Goal: Check status

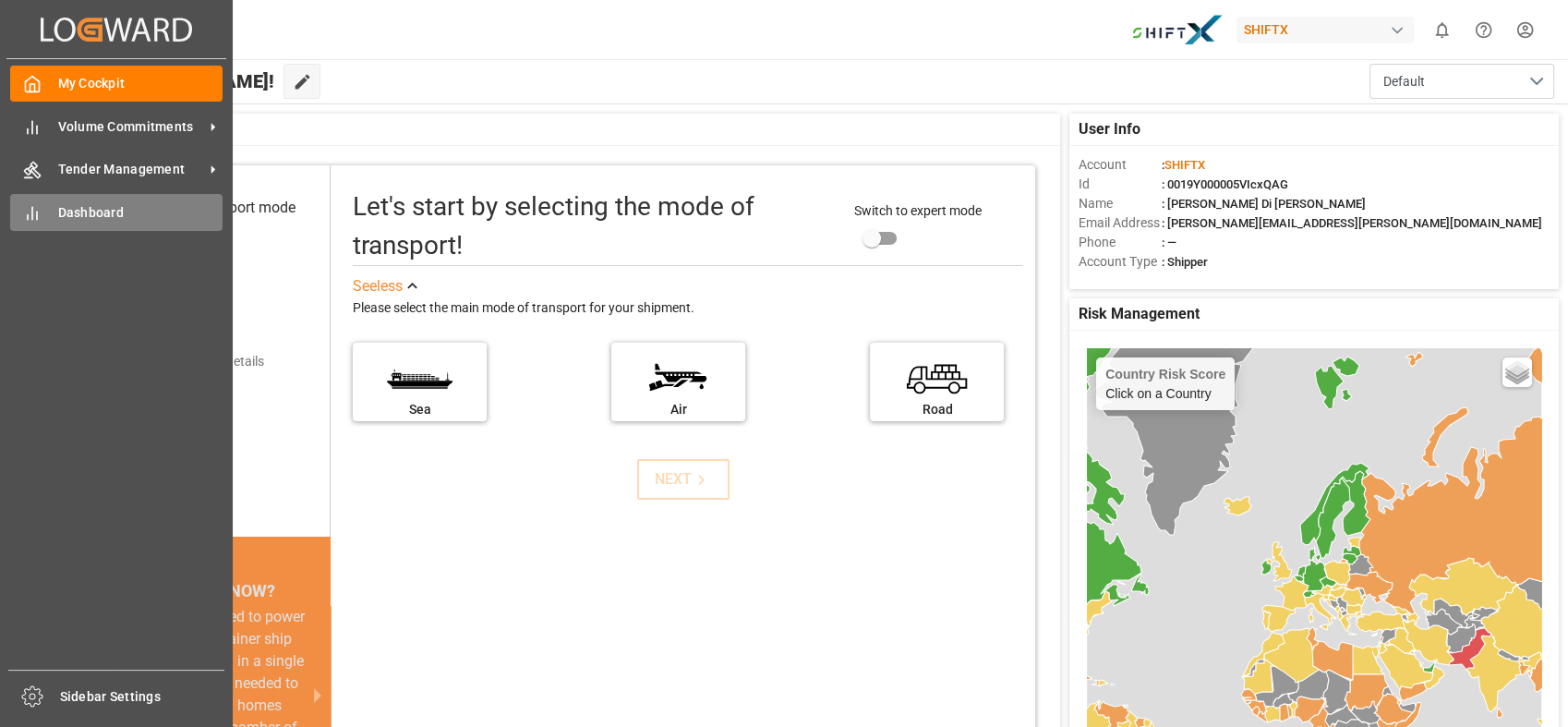
click at [42, 221] on div "Dashboard Dashboard" at bounding box center [117, 212] width 213 height 36
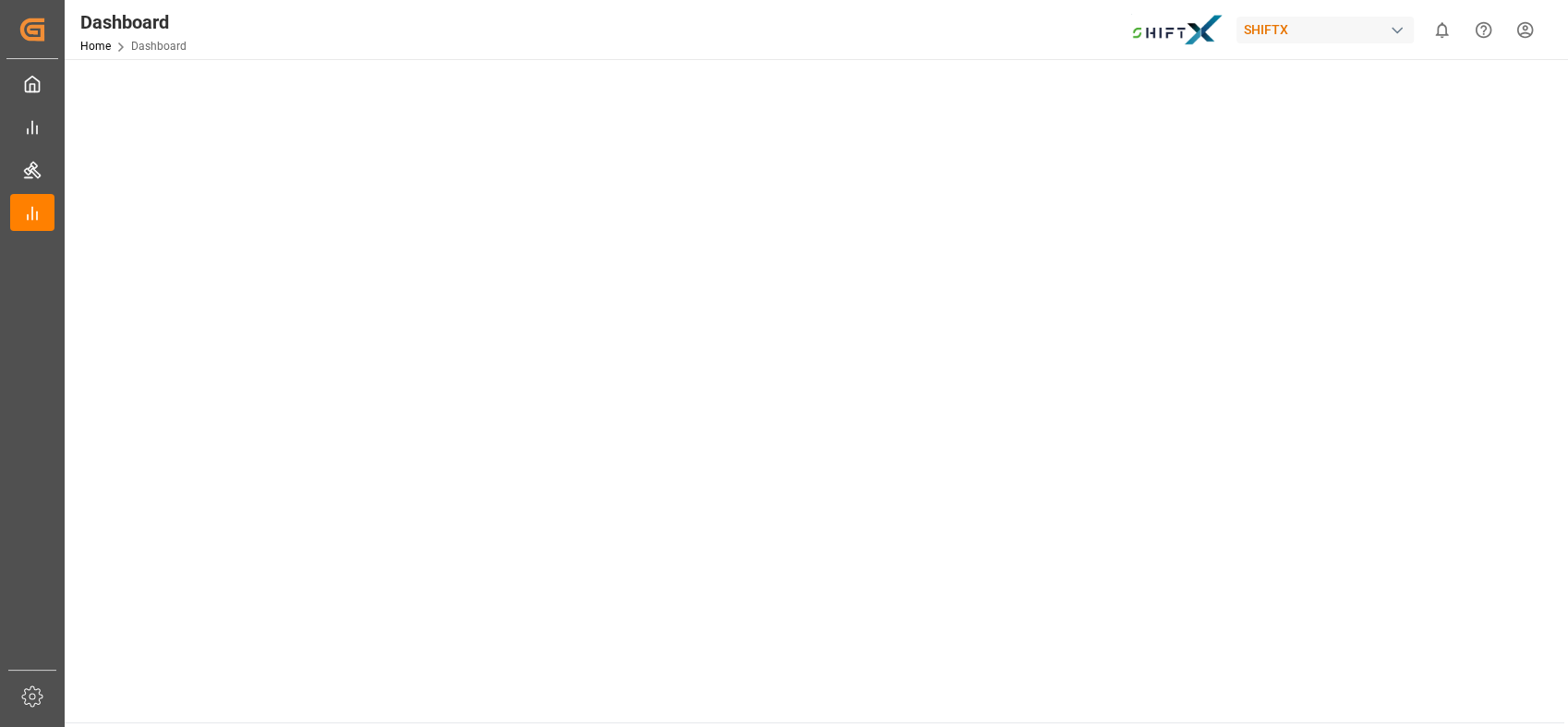
scroll to position [81, 0]
